Goal: Task Accomplishment & Management: Complete application form

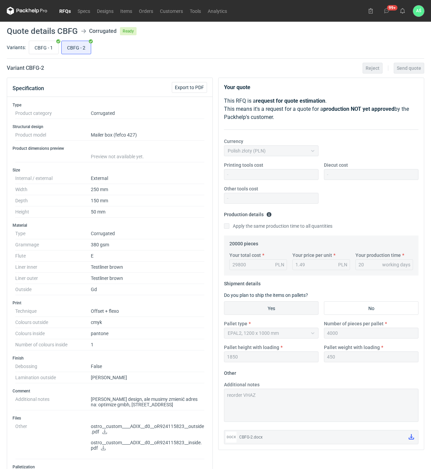
click at [247, 57] on div "Variants: CBFG - 1 CBFG - 2" at bounding box center [216, 48] width 418 height 19
click at [403, 13] on use at bounding box center [402, 10] width 5 height 5
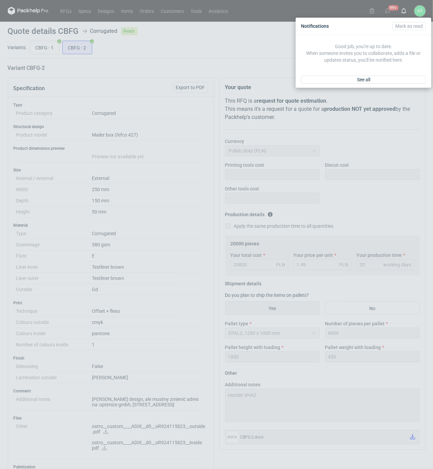
click at [361, 84] on div "See all" at bounding box center [364, 80] width 136 height 16
click at [361, 81] on span "See all" at bounding box center [363, 79] width 13 height 5
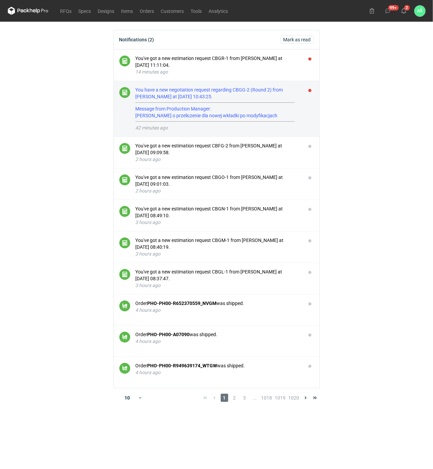
click at [291, 102] on hr at bounding box center [215, 102] width 159 height 1
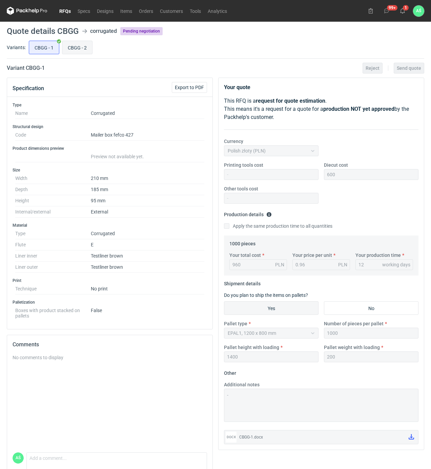
click at [71, 49] on input "CBGG - 2" at bounding box center [77, 47] width 30 height 13
radio input "true"
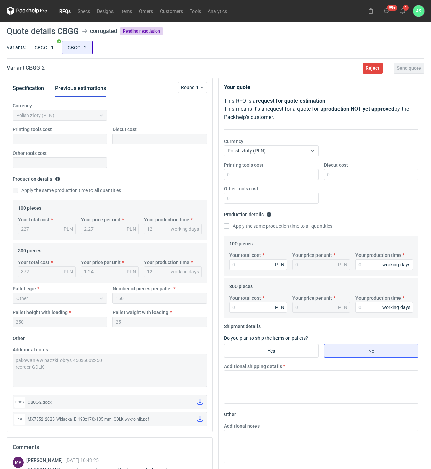
scroll to position [62, 0]
click at [33, 90] on button "Specification" at bounding box center [29, 88] width 32 height 16
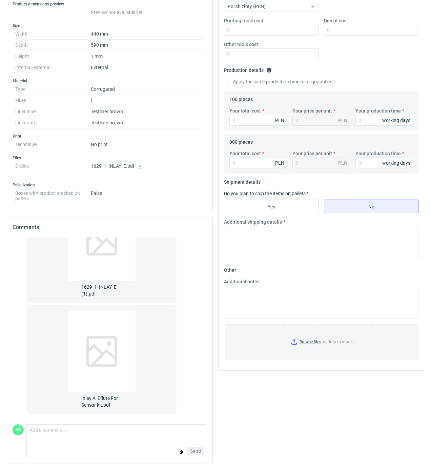
scroll to position [147, 0]
click at [97, 289] on span "1629_1_INLAY_E (1).pdf" at bounding box center [101, 289] width 41 height 16
click at [108, 399] on span "Inlay A_Eflute For Sensor kit.pdf" at bounding box center [101, 400] width 41 height 16
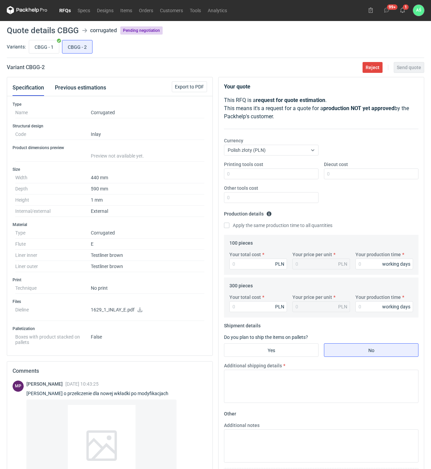
scroll to position [0, 0]
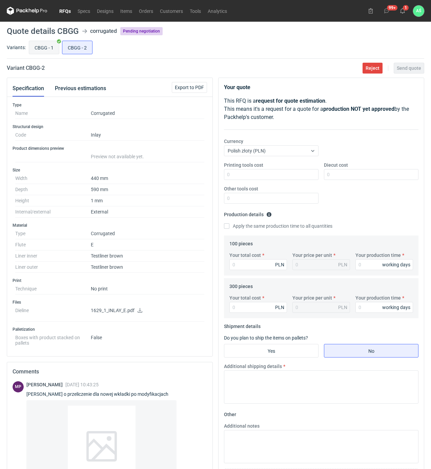
click at [48, 49] on input "CBGG - 1" at bounding box center [44, 47] width 30 height 13
radio input "true"
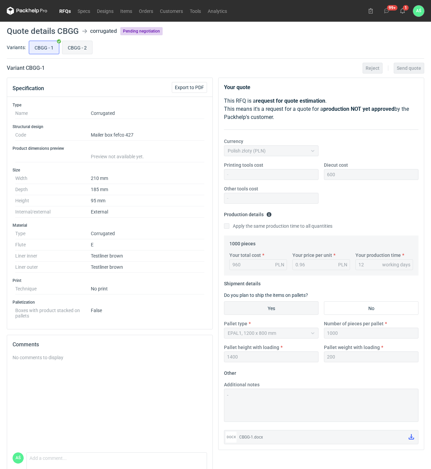
click at [88, 49] on input "CBGG - 2" at bounding box center [77, 47] width 30 height 13
radio input "true"
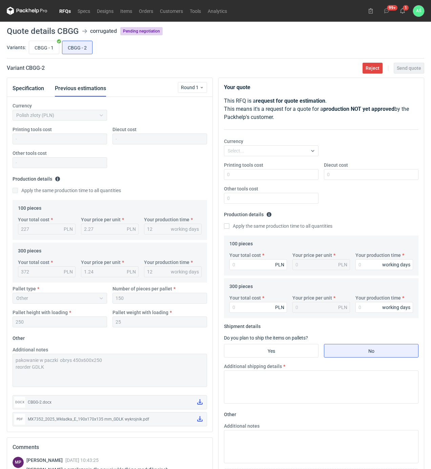
scroll to position [62, 0]
click at [196, 418] on link at bounding box center [200, 420] width 11 height 12
click at [341, 176] on input "Diecut cost" at bounding box center [371, 174] width 95 height 11
type input "350"
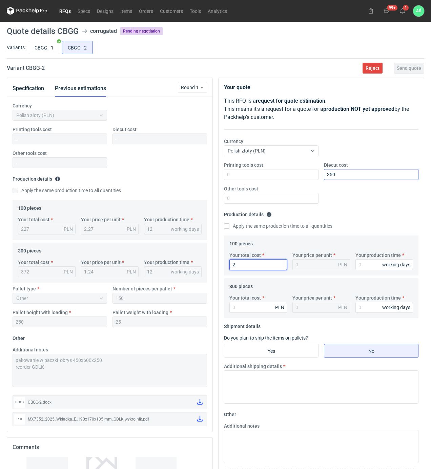
type input "22"
type input "0.22"
type input "227"
type input "2.27"
type input "12"
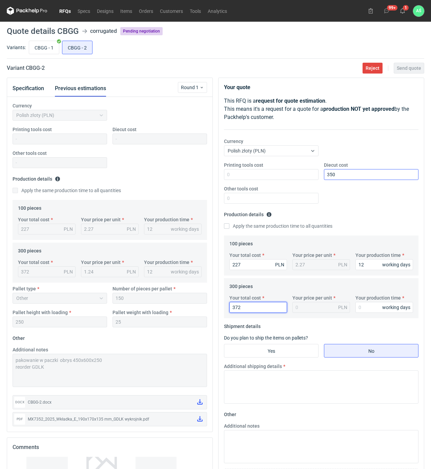
type input "372"
type input "1.24"
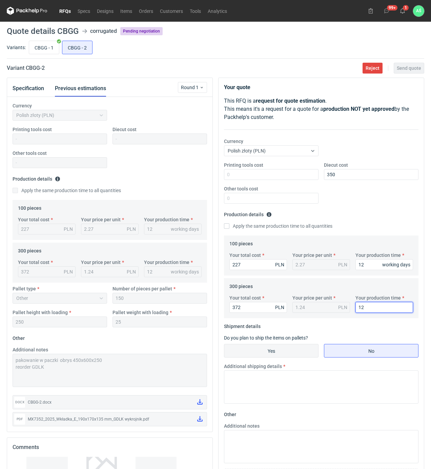
type input "12"
click at [278, 348] on input "Yes" at bounding box center [271, 350] width 94 height 13
radio input "true"
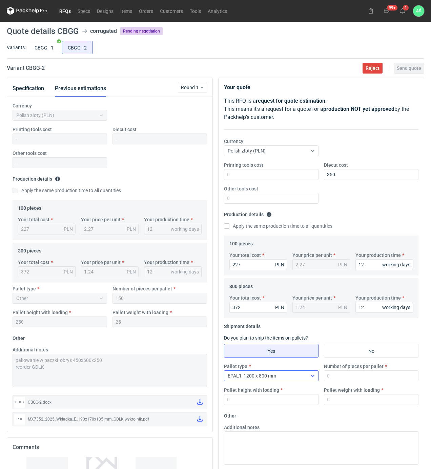
click at [292, 373] on div "EPAL1, 1200 x 800 mm" at bounding box center [265, 375] width 83 height 9
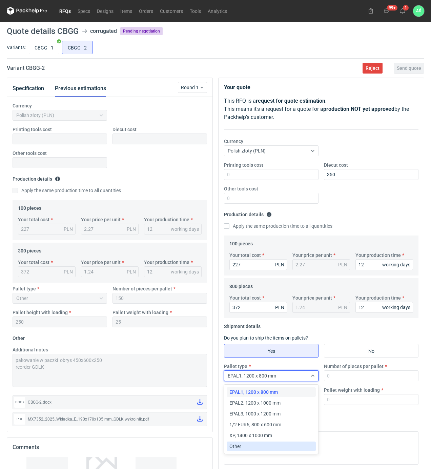
click at [239, 444] on span "Other" at bounding box center [235, 446] width 12 height 7
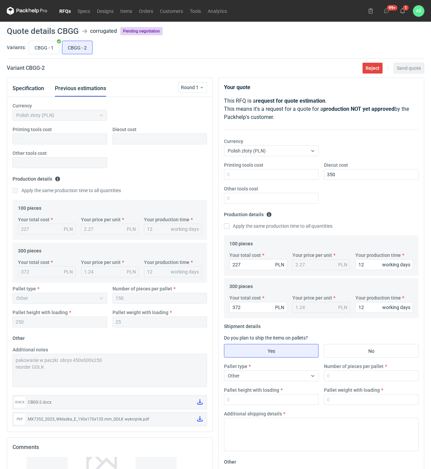
click at [10, 359] on div "Additional notes pakowanie w paczki obrys 450x600x250 reorder GDLK" at bounding box center [110, 366] width 200 height 41
click at [275, 431] on textarea "Additional shipping details" at bounding box center [321, 434] width 195 height 33
paste textarea "pakowanie w paczki obrys 450x600x250"
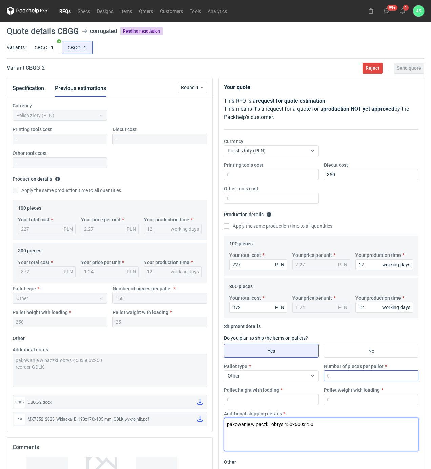
type textarea "pakowanie w paczki obrys 450x600x250"
click at [352, 377] on input "Number of pieces per pallet" at bounding box center [371, 375] width 95 height 11
type input "150"
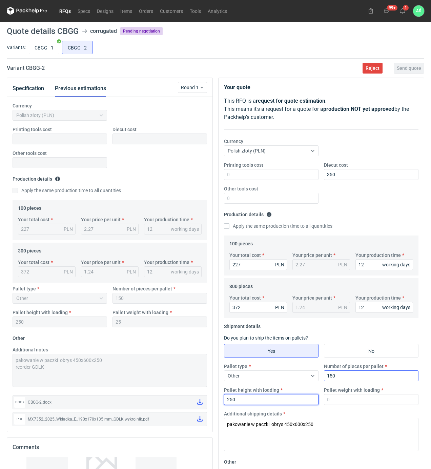
type input "250"
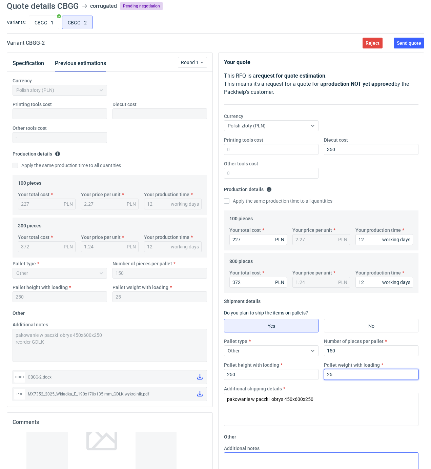
scroll to position [90, 0]
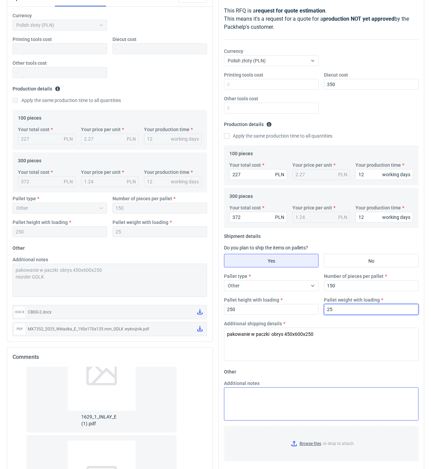
type input "25"
click at [260, 403] on textarea "Additional notes" at bounding box center [321, 403] width 195 height 33
paste textarea "pakowanie w paczki obrys 450x600x250"
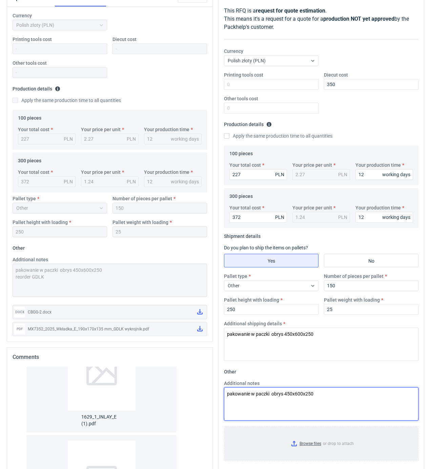
type textarea "pakowanie w paczki obrys 450x600x250"
click at [313, 441] on input "Browse files or drop to attach" at bounding box center [321, 444] width 193 height 34
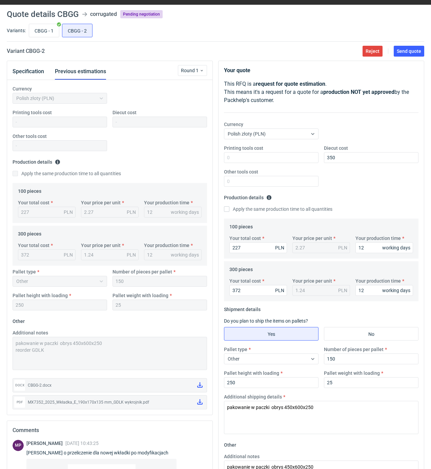
scroll to position [0, 0]
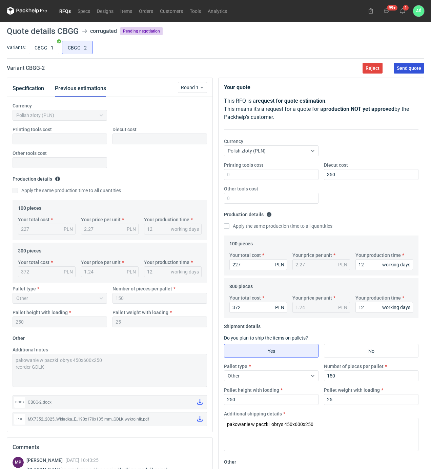
click at [417, 67] on span "Send quote" at bounding box center [409, 68] width 24 height 5
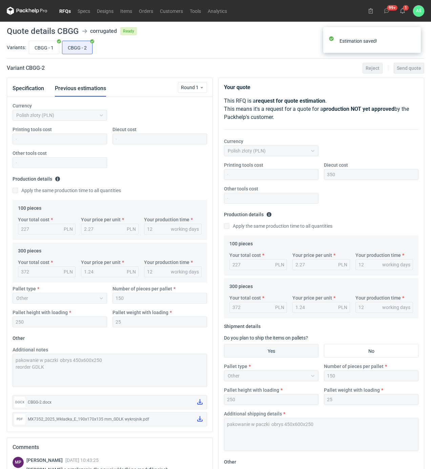
scroll to position [62, 0]
click at [403, 11] on icon at bounding box center [402, 10] width 5 height 5
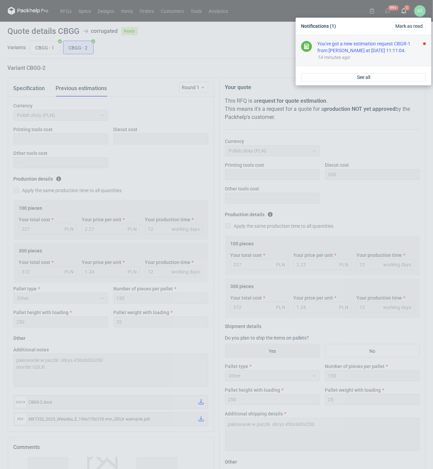
click at [390, 45] on div "You've got a new estimation request CBGR-1 from [PERSON_NAME] at [DATE] 11:11:0…" at bounding box center [371, 47] width 108 height 14
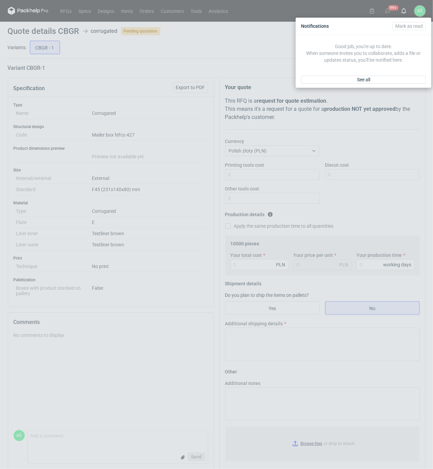
click at [183, 163] on div "Notifications [PERSON_NAME] as read Good job, you're up to date. When someone i…" at bounding box center [216, 234] width 433 height 469
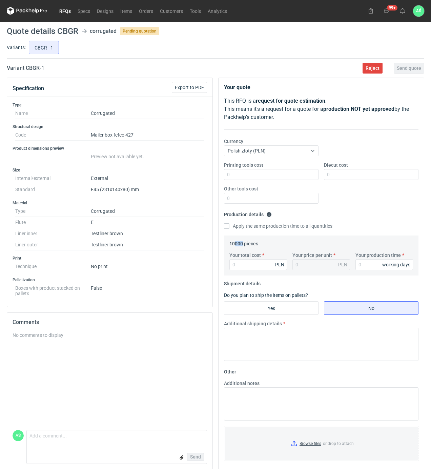
drag, startPoint x: 235, startPoint y: 244, endPoint x: 242, endPoint y: 245, distance: 7.2
click at [242, 245] on legend "10000 pieces" at bounding box center [243, 242] width 29 height 8
click at [246, 262] on input "Your total cost" at bounding box center [258, 264] width 58 height 11
type input "4600"
type input "0.46"
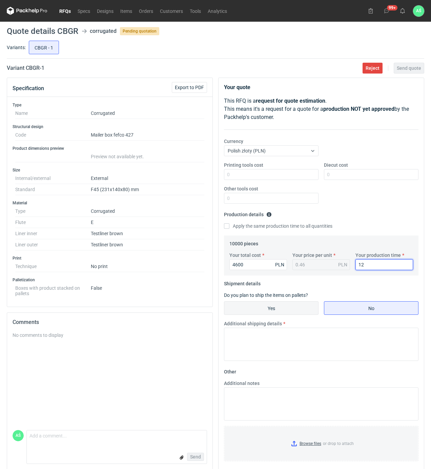
type input "12"
click at [299, 309] on input "Yes" at bounding box center [271, 308] width 94 height 13
radio input "true"
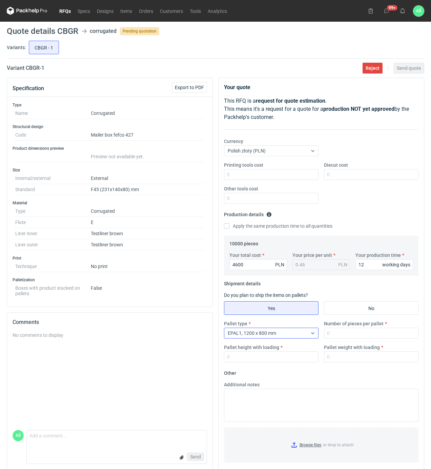
click at [284, 331] on div "EPAL1, 1200 x 800 mm" at bounding box center [265, 332] width 83 height 9
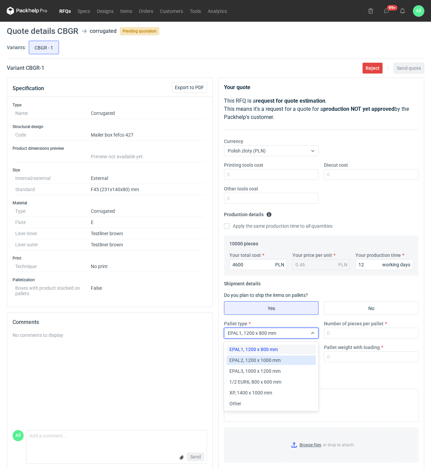
drag, startPoint x: 269, startPoint y: 360, endPoint x: 335, endPoint y: 346, distance: 67.9
click at [269, 360] on span "EPAL2, 1200 x 1000 mm" at bounding box center [254, 360] width 51 height 7
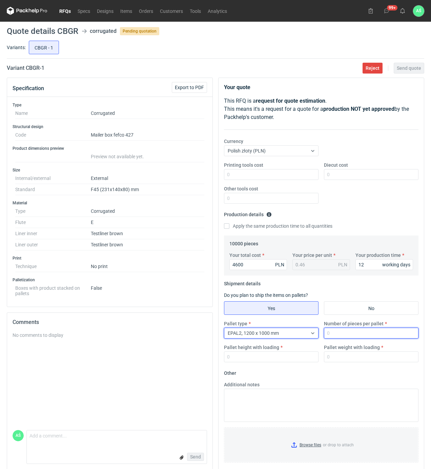
click at [342, 334] on input "Number of pieces per pallet" at bounding box center [371, 333] width 95 height 11
type input "3500"
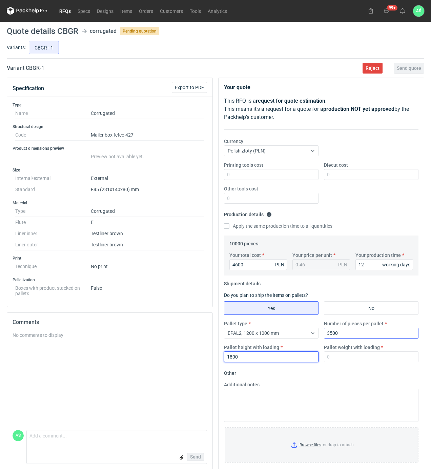
type input "1800"
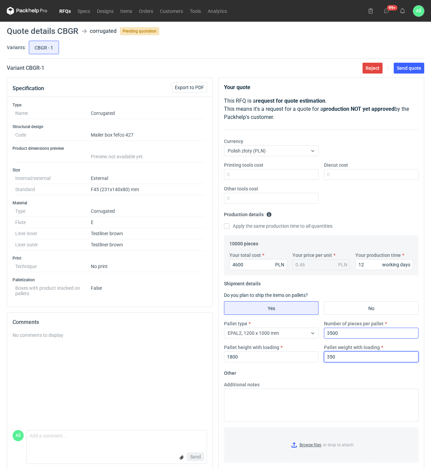
type input "350"
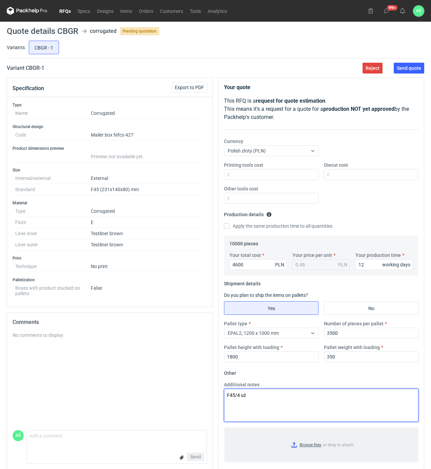
type textarea "F45/4 uż"
click at [314, 447] on input "Browse files or drop to attach" at bounding box center [321, 445] width 193 height 34
click at [410, 73] on button "Send quote" at bounding box center [409, 68] width 31 height 11
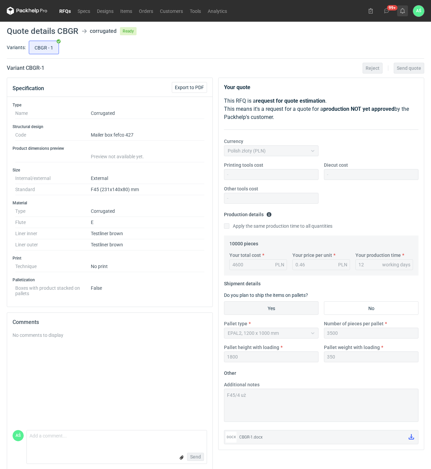
click at [399, 12] on button at bounding box center [402, 10] width 11 height 11
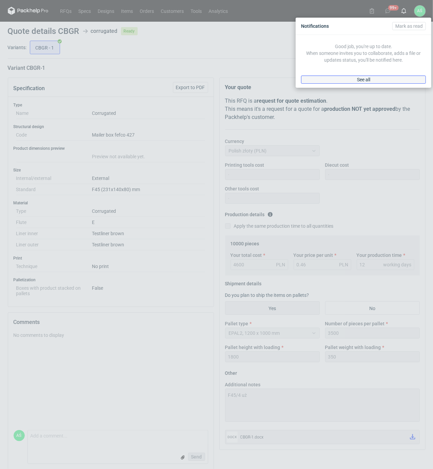
click at [391, 80] on link "See all" at bounding box center [363, 80] width 125 height 8
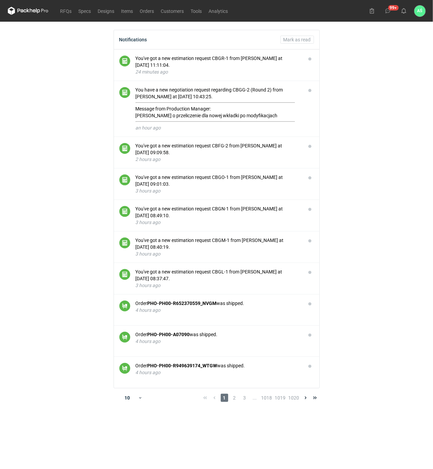
click at [394, 90] on main "Notifications [PERSON_NAME] as read You've got a new estimation request CBGR-1 …" at bounding box center [216, 245] width 423 height 447
